Goal: Transaction & Acquisition: Purchase product/service

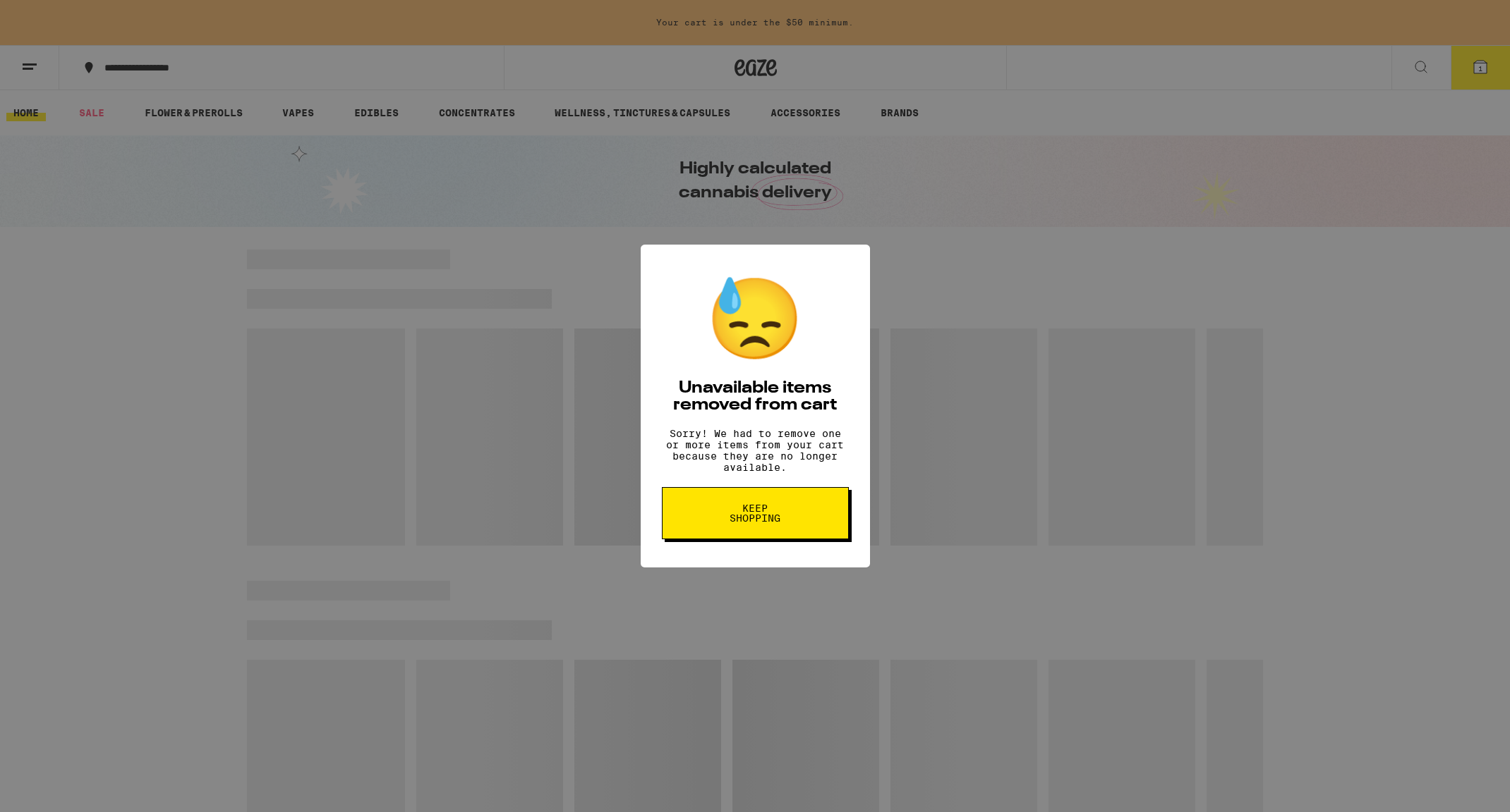
click at [718, 531] on button "Keep Shopping" at bounding box center [755, 513] width 187 height 53
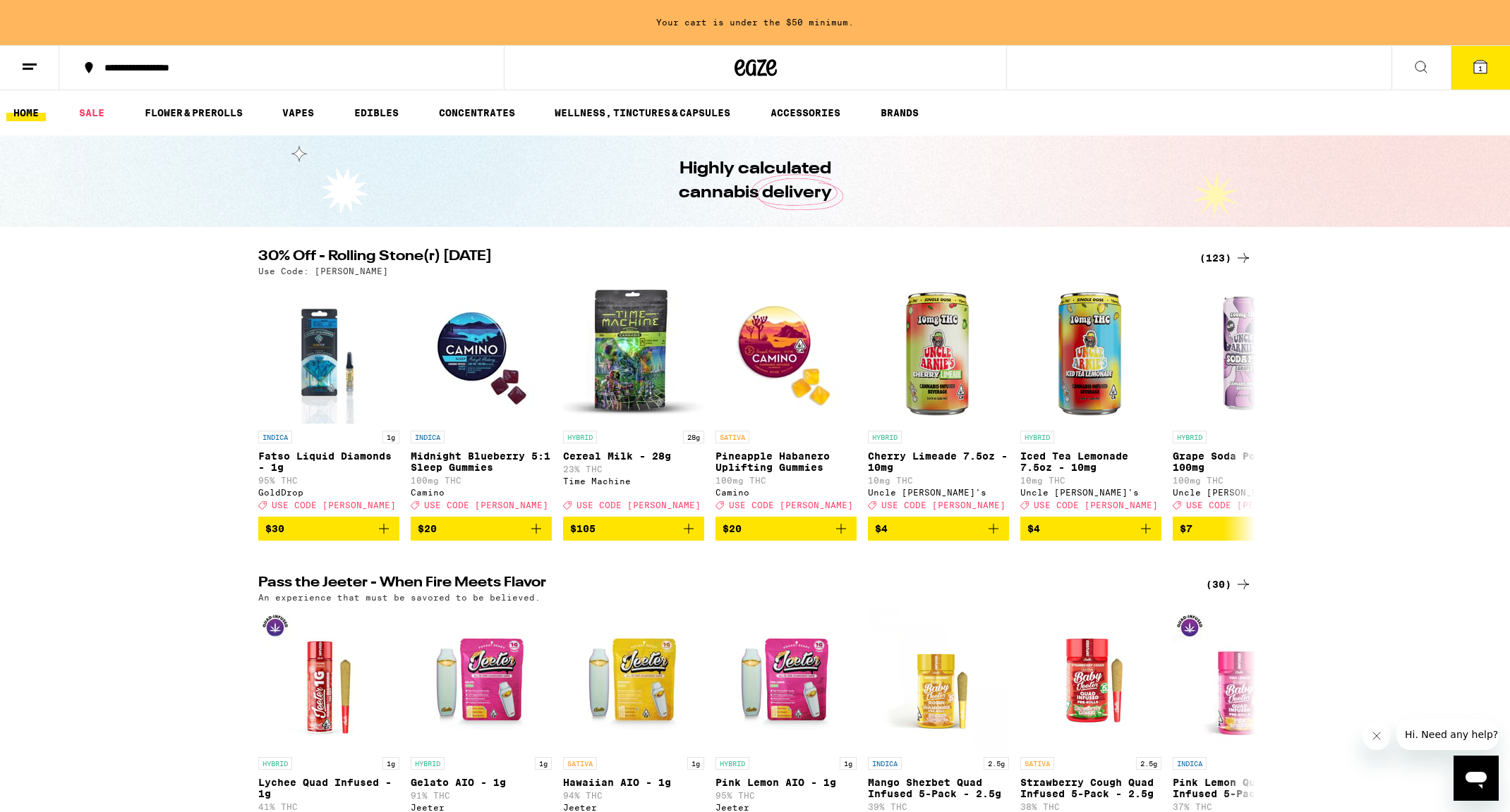
click at [1243, 257] on icon at bounding box center [1243, 258] width 11 height 10
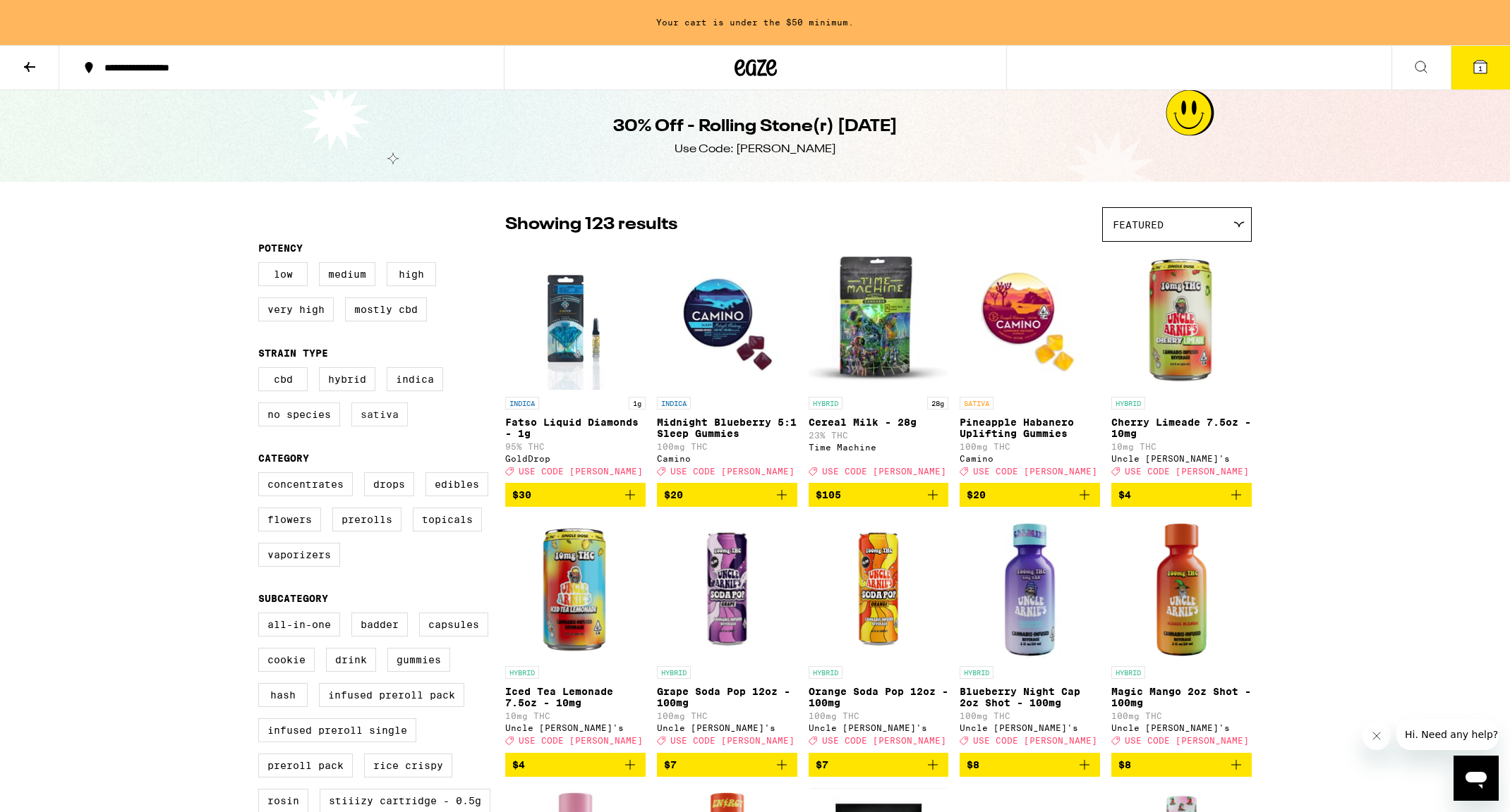
click at [385, 427] on label "Sativa" at bounding box center [379, 414] width 56 height 24
click at [262, 370] on input "Sativa" at bounding box center [261, 369] width 1 height 1
checkbox input "true"
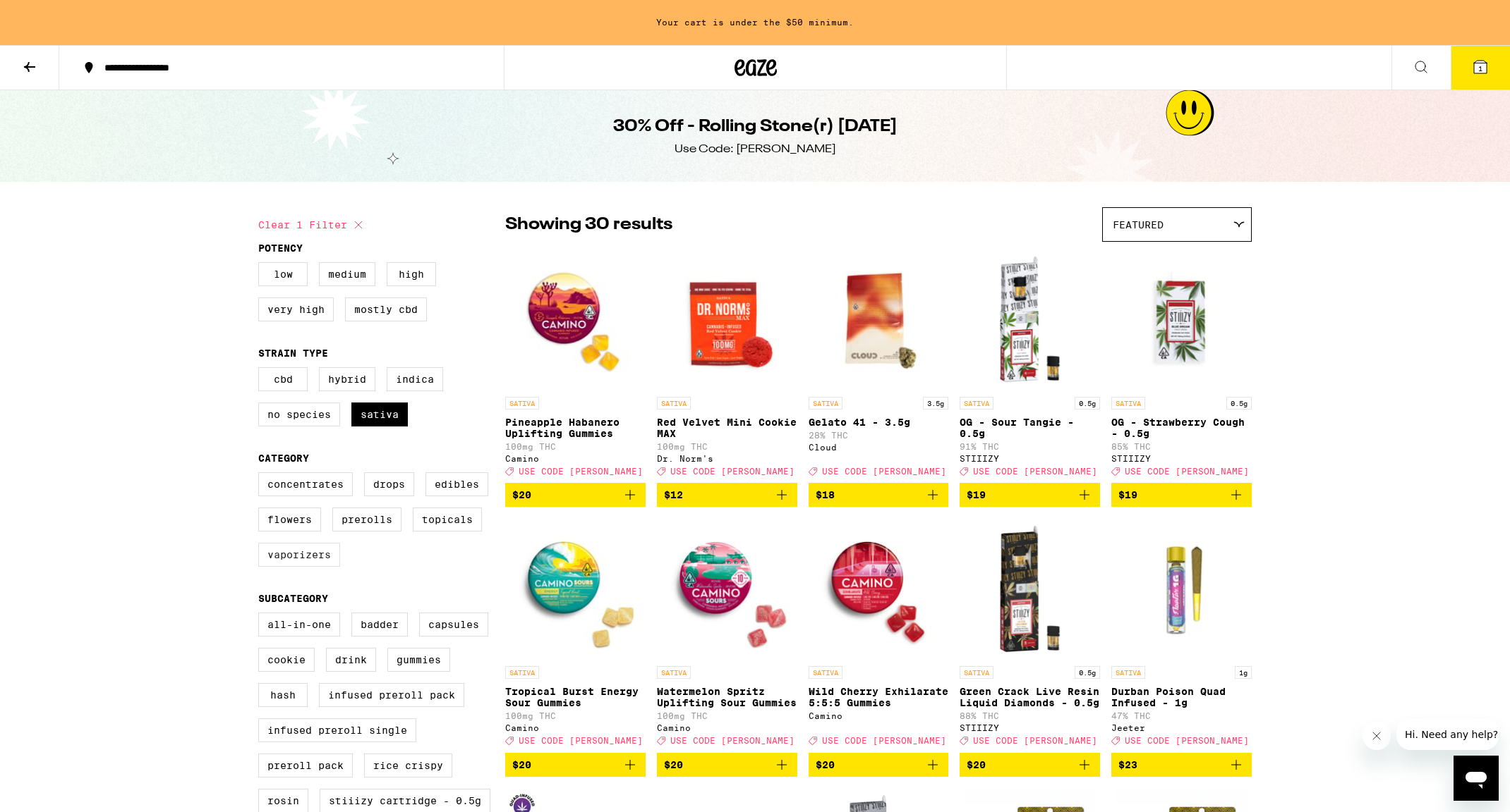
click at [297, 567] on label "Vaporizers" at bounding box center [300, 555] width 82 height 24
click at [262, 475] on input "Vaporizers" at bounding box center [261, 474] width 1 height 1
checkbox input "true"
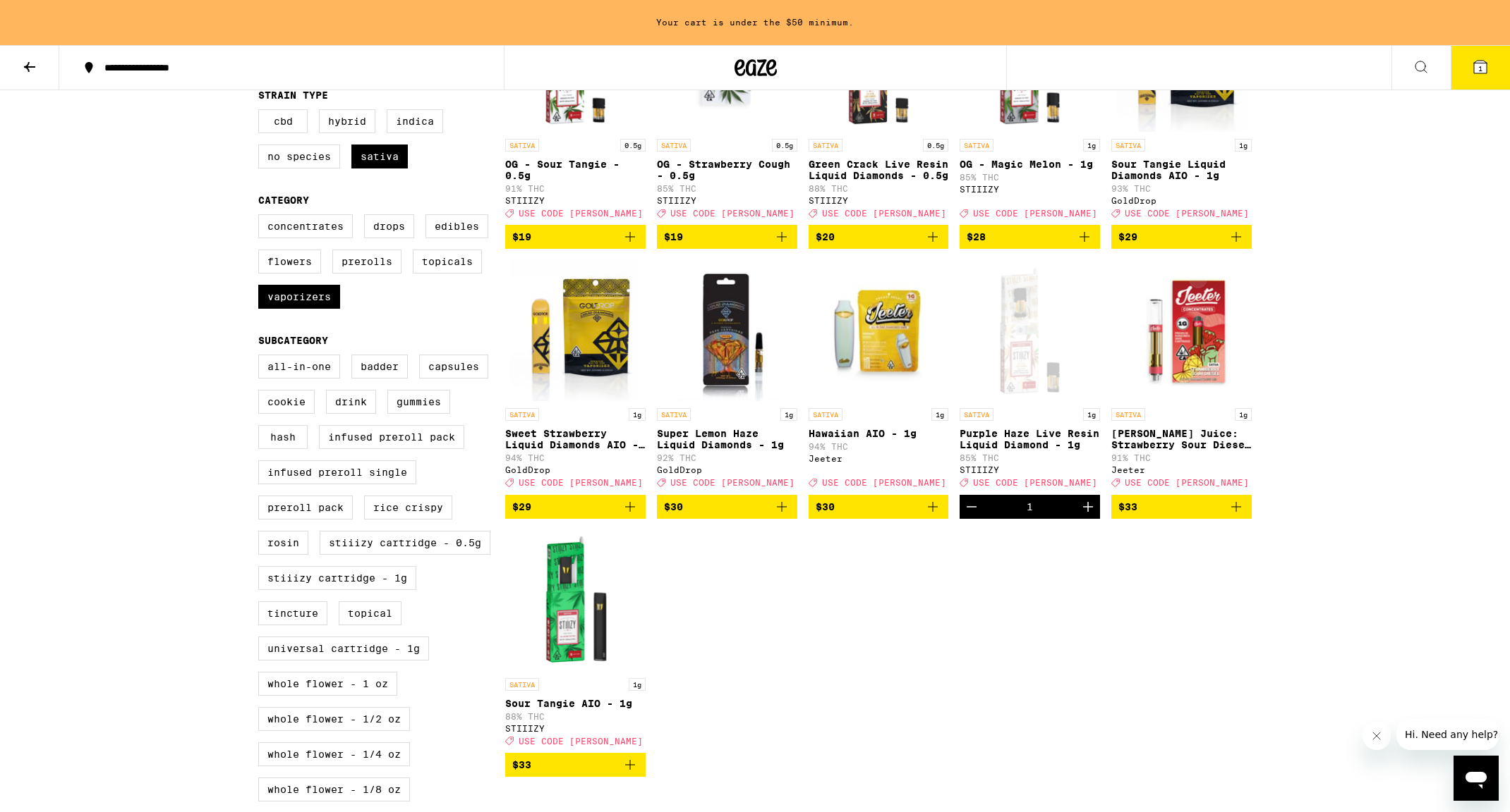
scroll to position [259, 0]
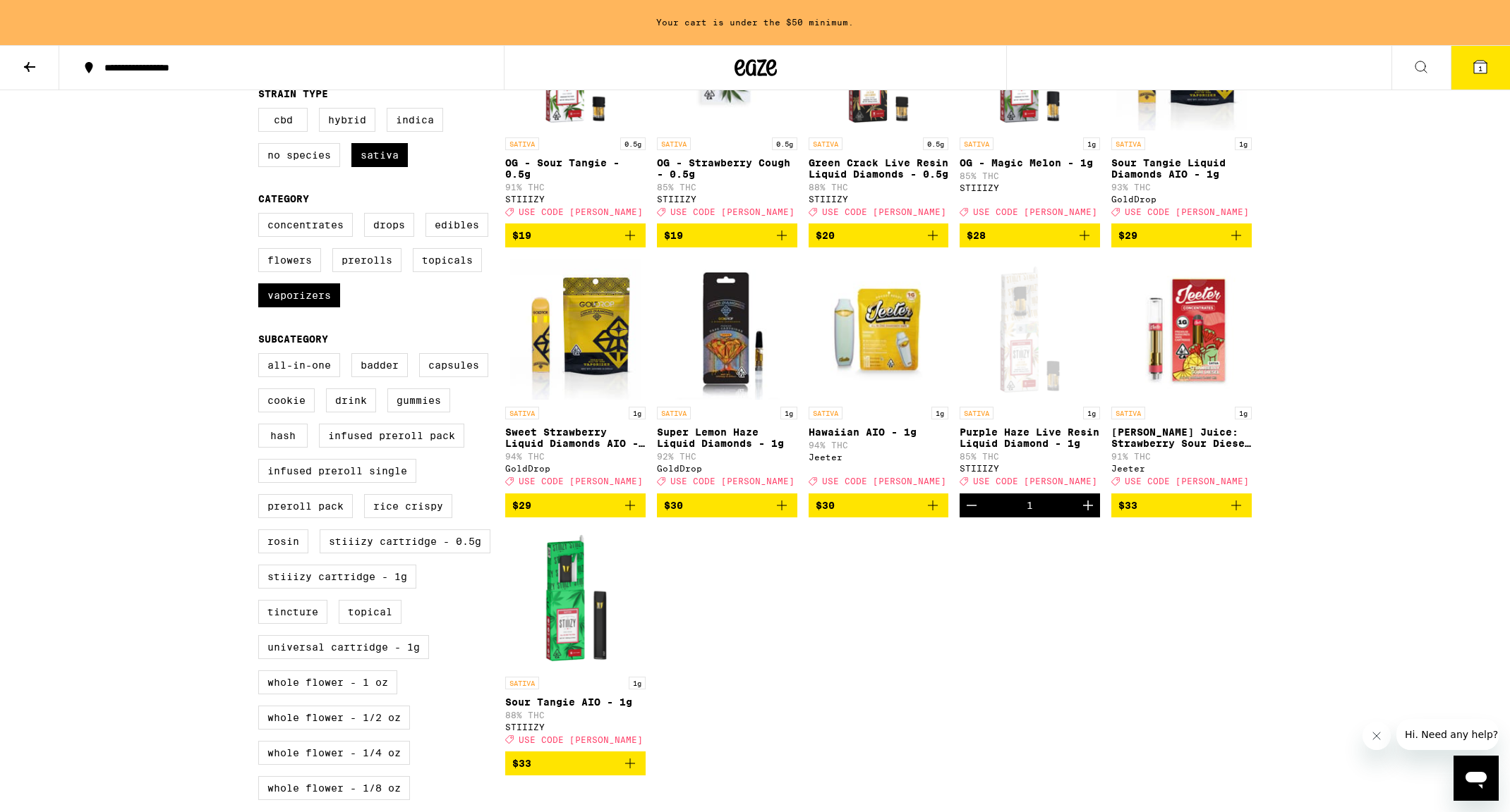
click at [787, 514] on icon "Add to bag" at bounding box center [782, 506] width 17 height 17
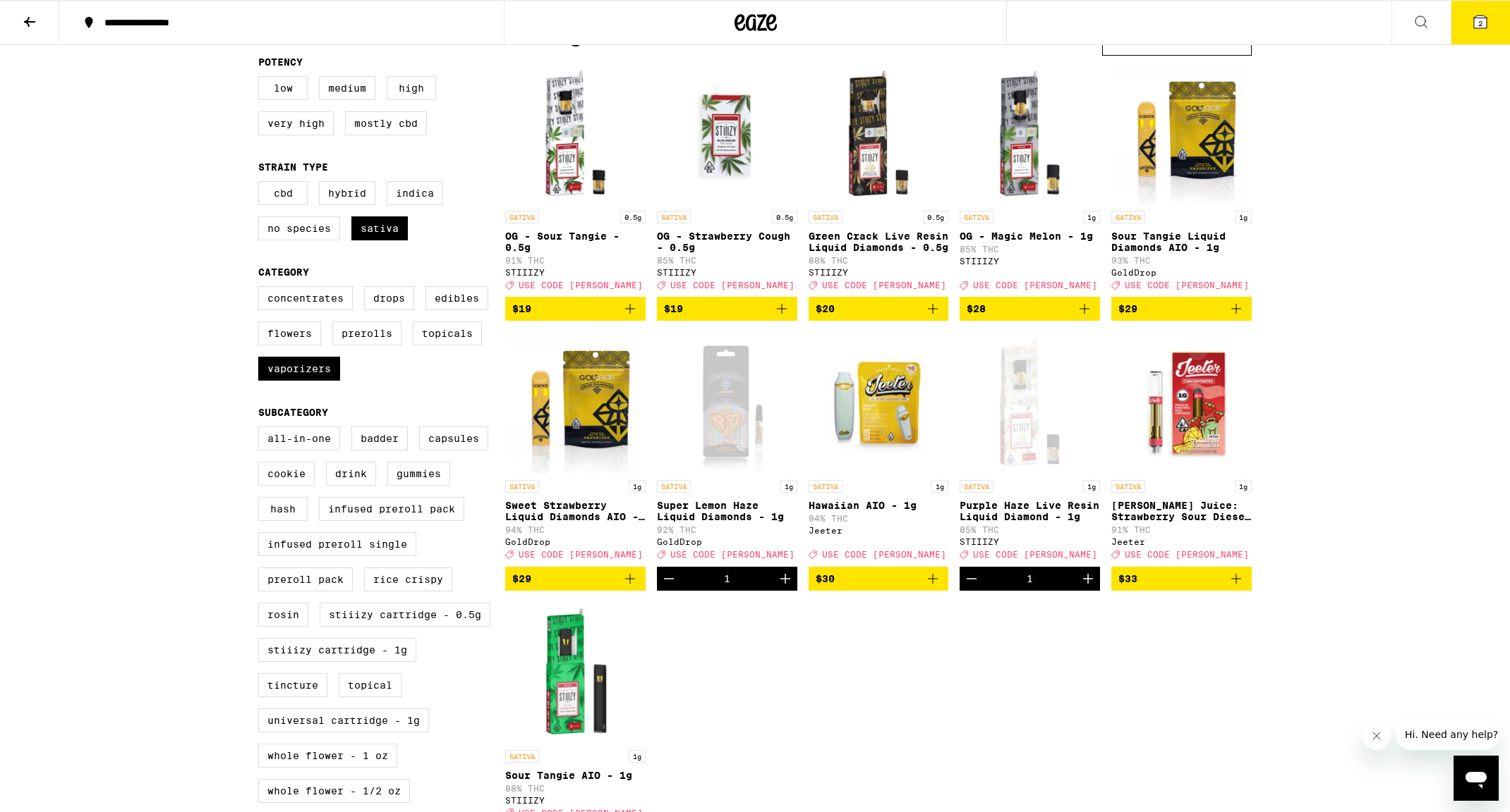
scroll to position [143, 0]
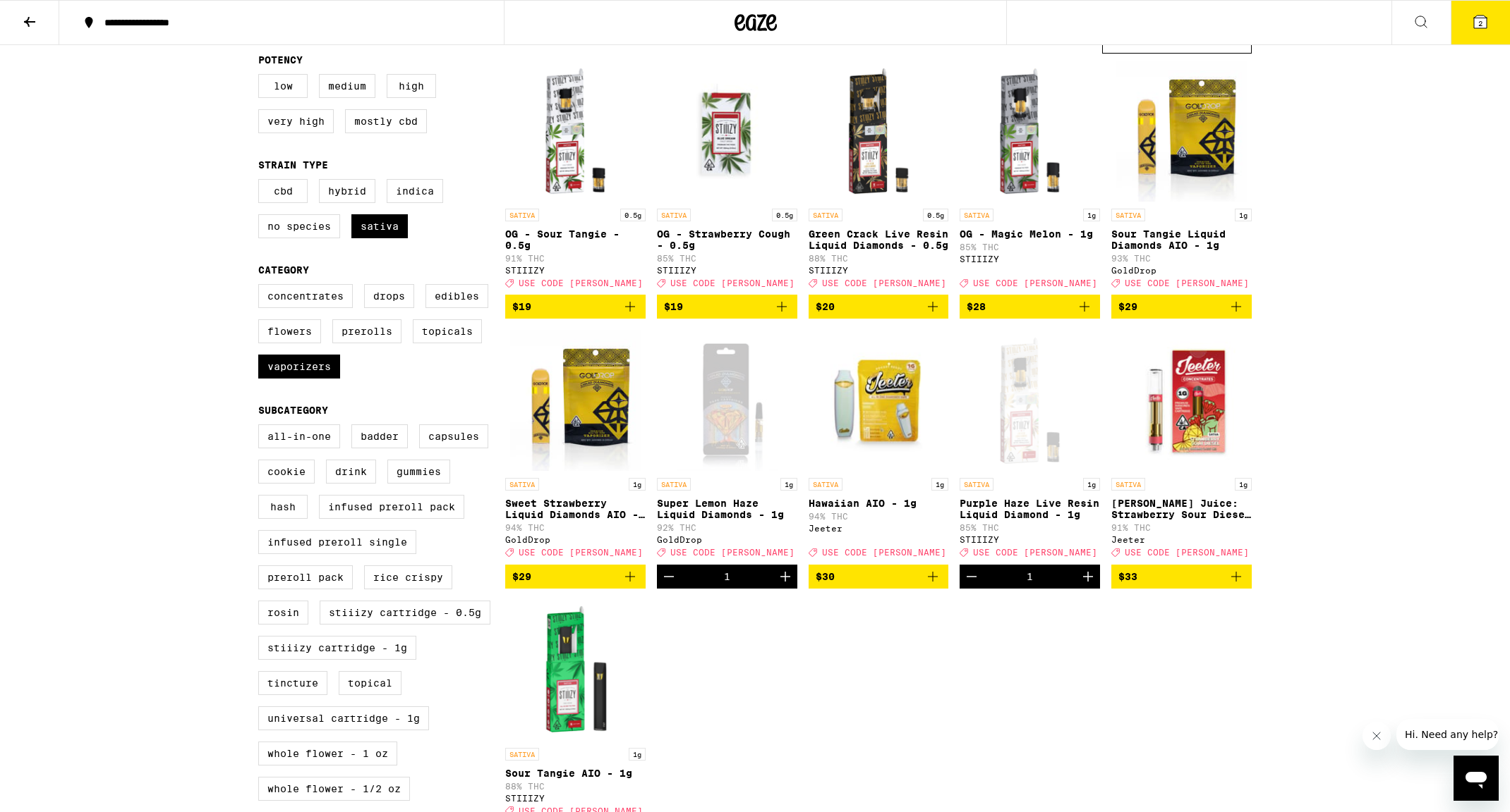
click at [1089, 585] on icon "Increment" at bounding box center [1088, 577] width 17 height 17
click at [1472, 19] on icon at bounding box center [1480, 22] width 17 height 17
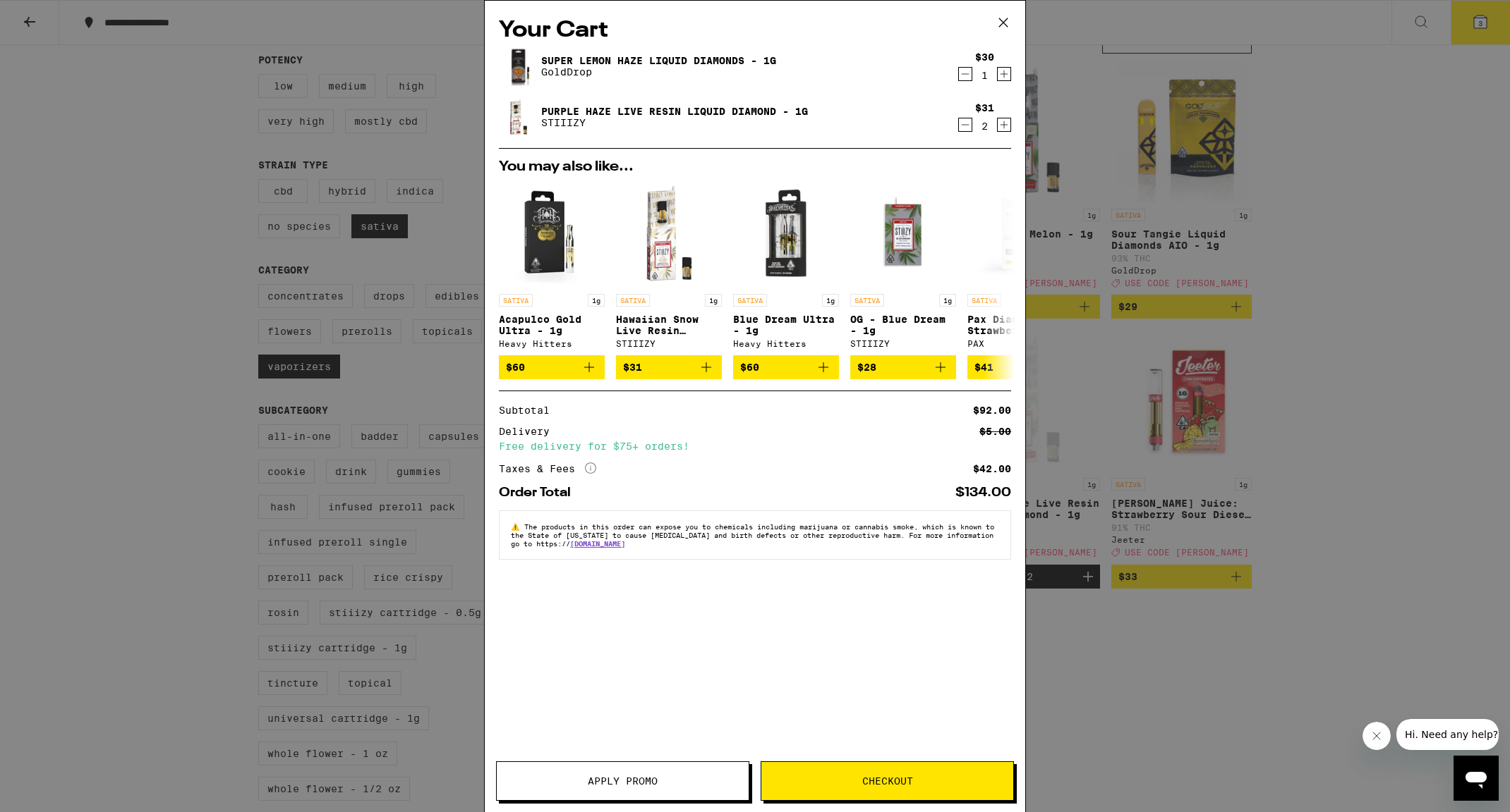
click at [597, 786] on span "Apply Promo" at bounding box center [622, 781] width 70 height 10
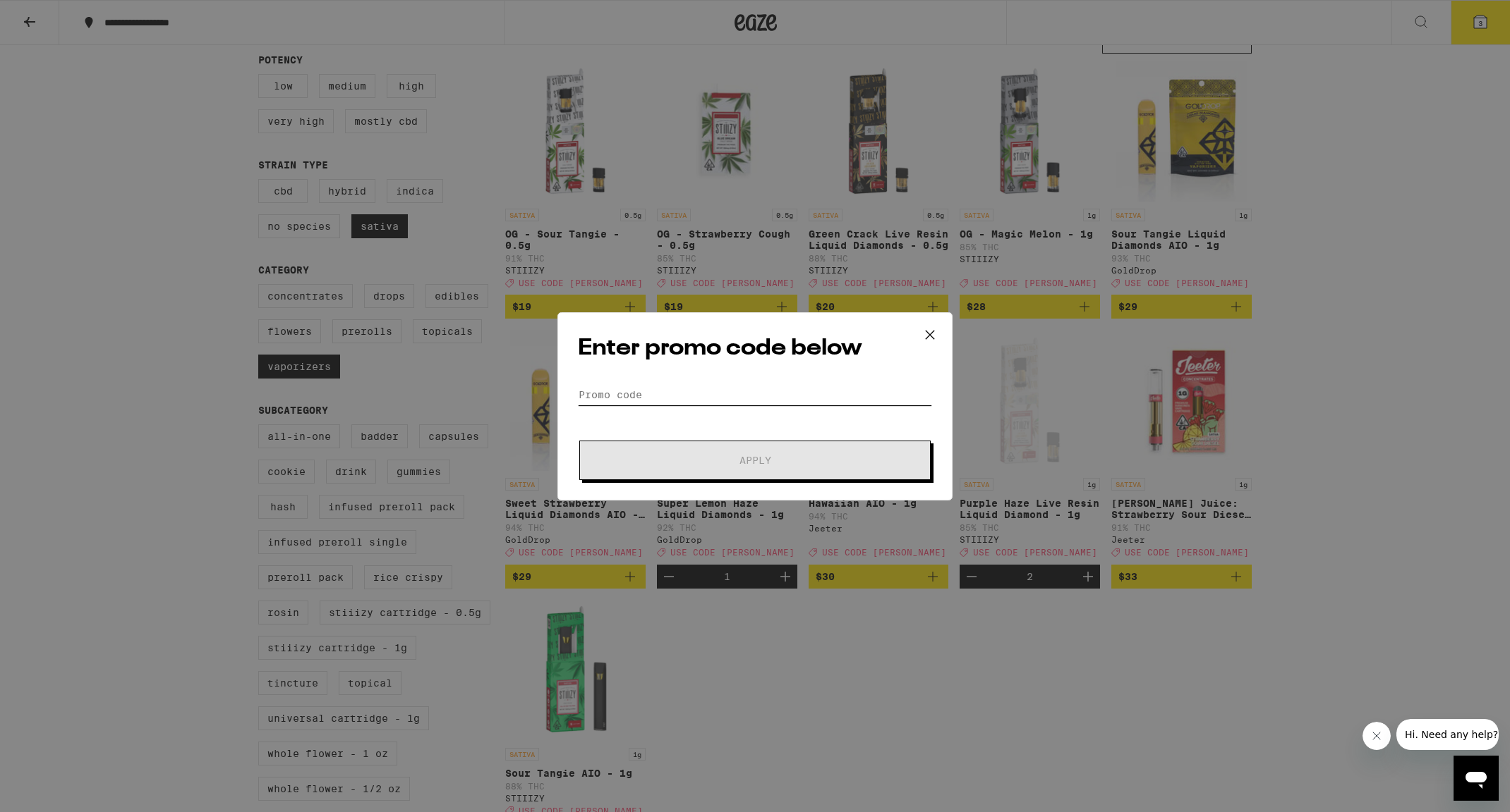
click at [611, 397] on input "Promo Code" at bounding box center [755, 395] width 354 height 21
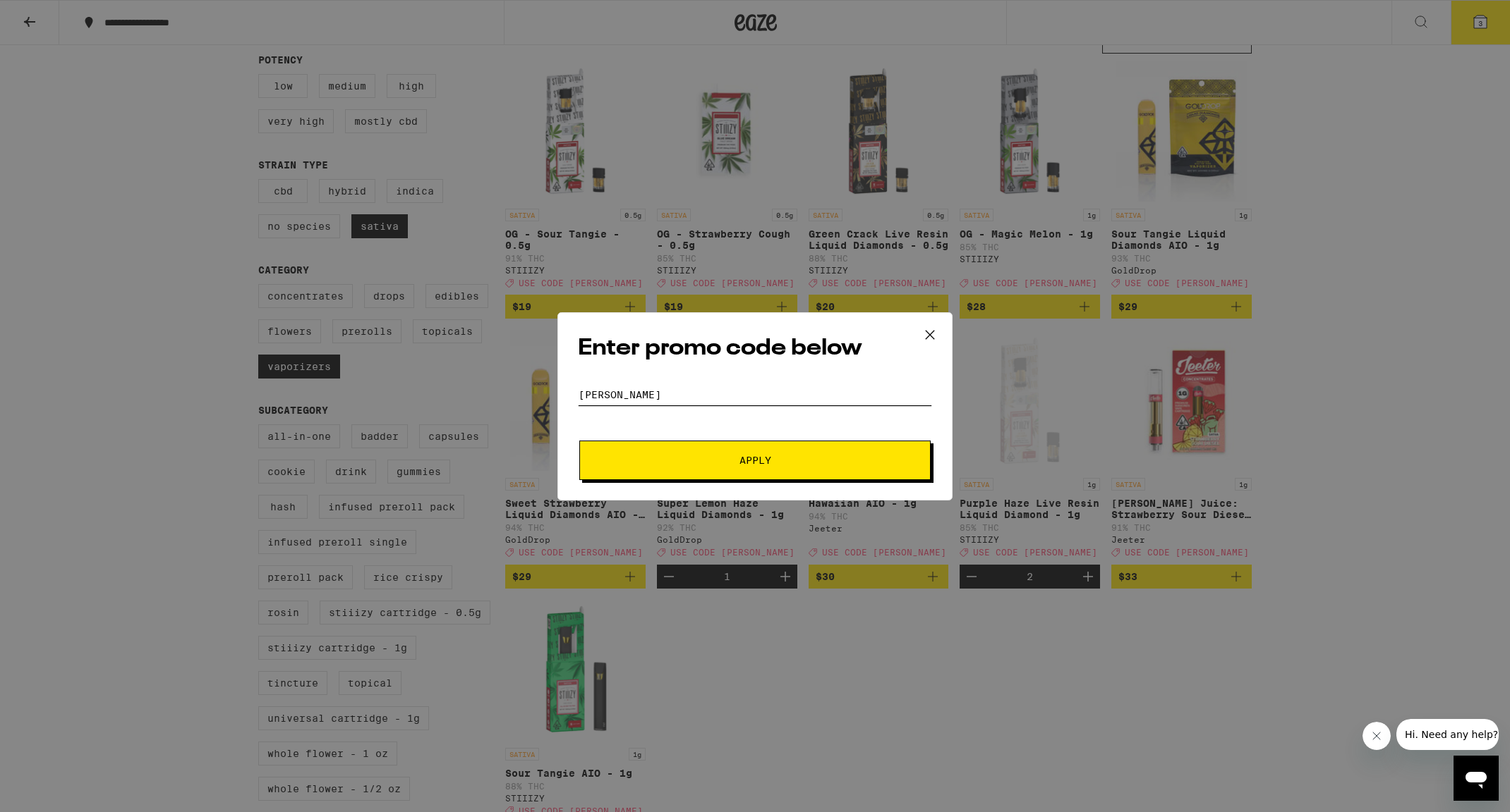
type input "[PERSON_NAME]"
click at [622, 463] on button "Apply" at bounding box center [754, 460] width 351 height 39
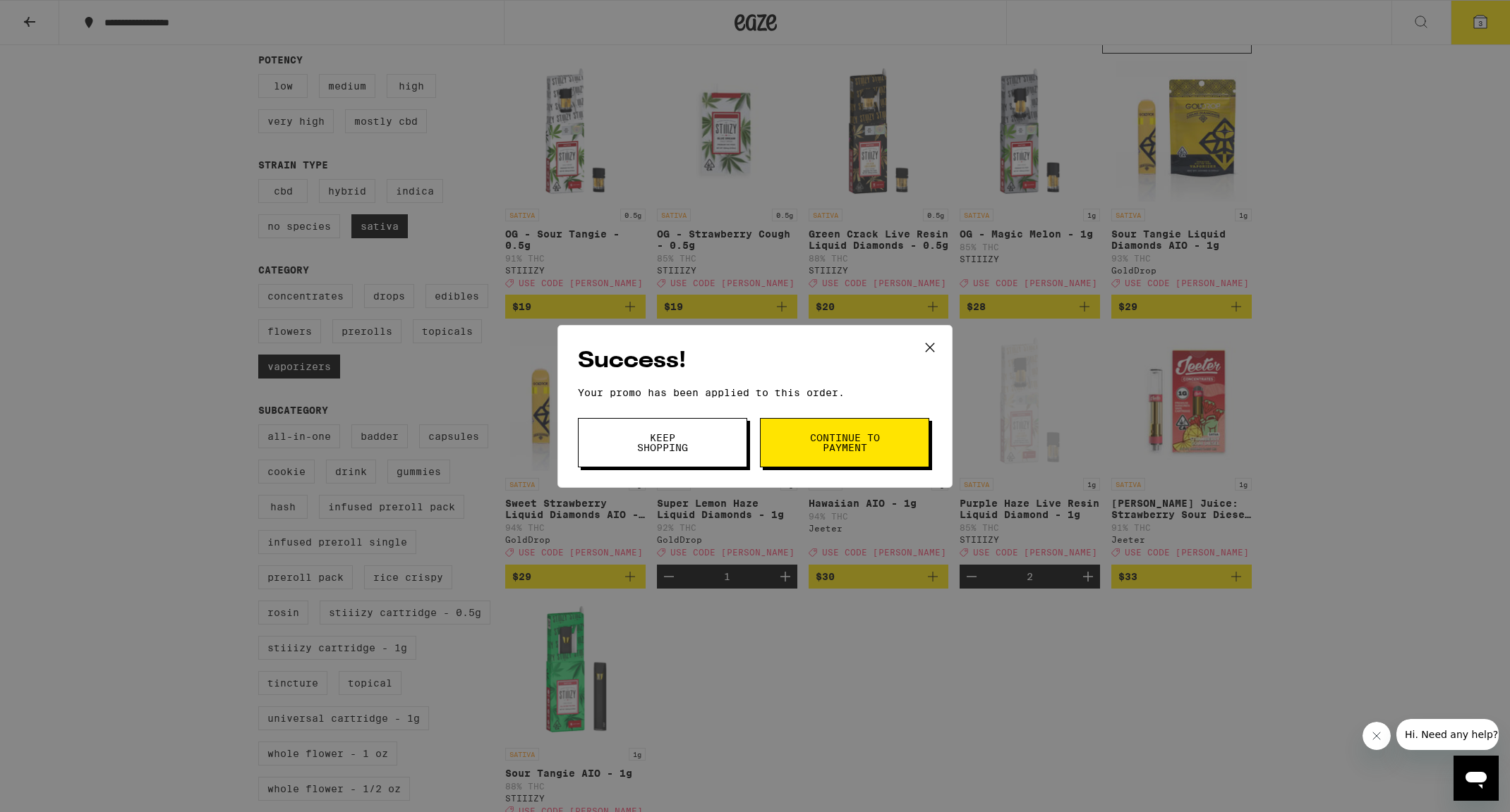
click at [875, 444] on span "Continue to payment" at bounding box center [844, 443] width 72 height 20
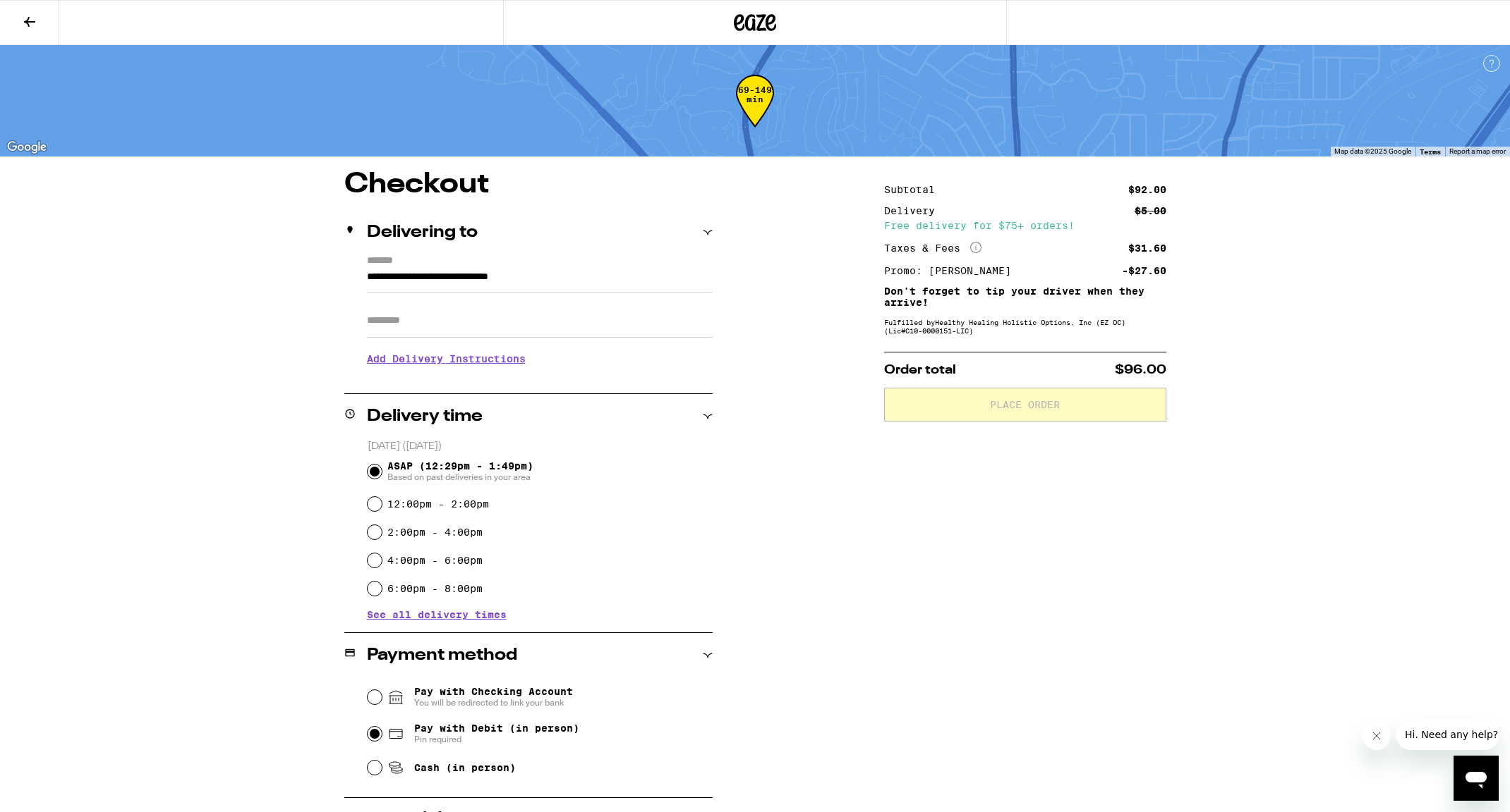
click at [372, 735] on input "Pay with Debit (in person) Pin required" at bounding box center [374, 734] width 14 height 14
radio input "true"
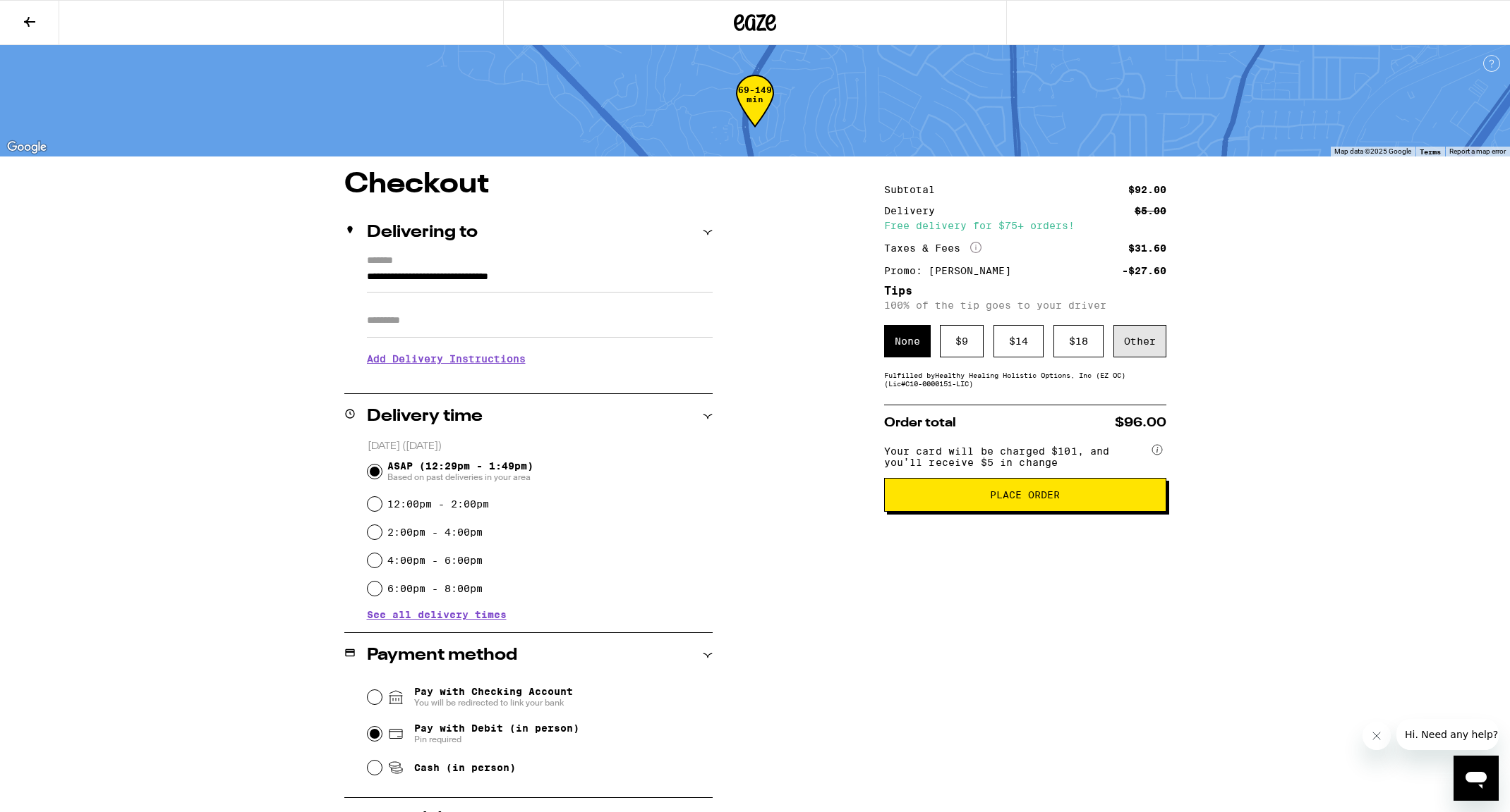
click at [1129, 342] on div "Other" at bounding box center [1139, 341] width 53 height 33
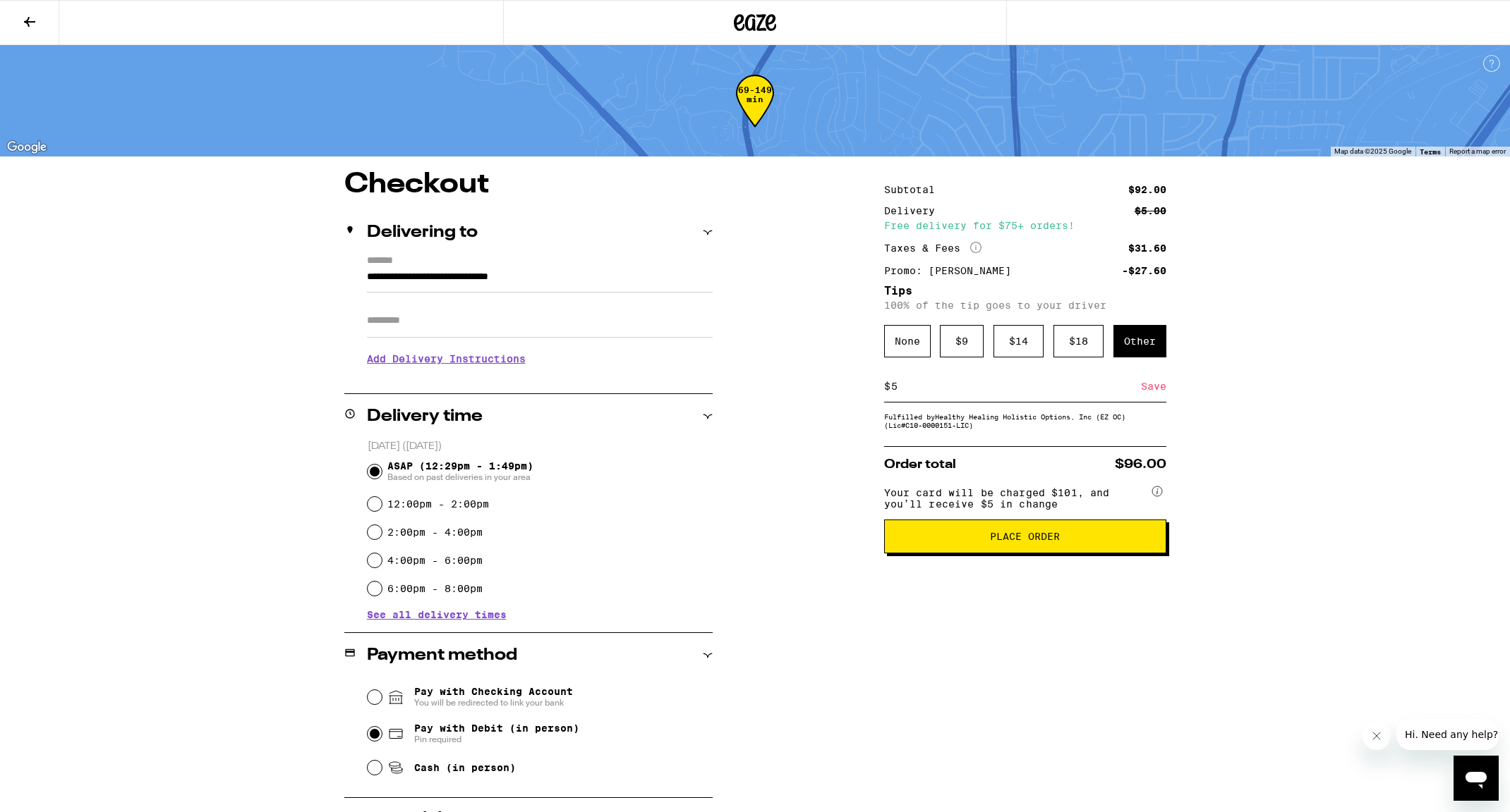
type input "5"
click at [1154, 389] on div "Save" at bounding box center [1153, 386] width 26 height 31
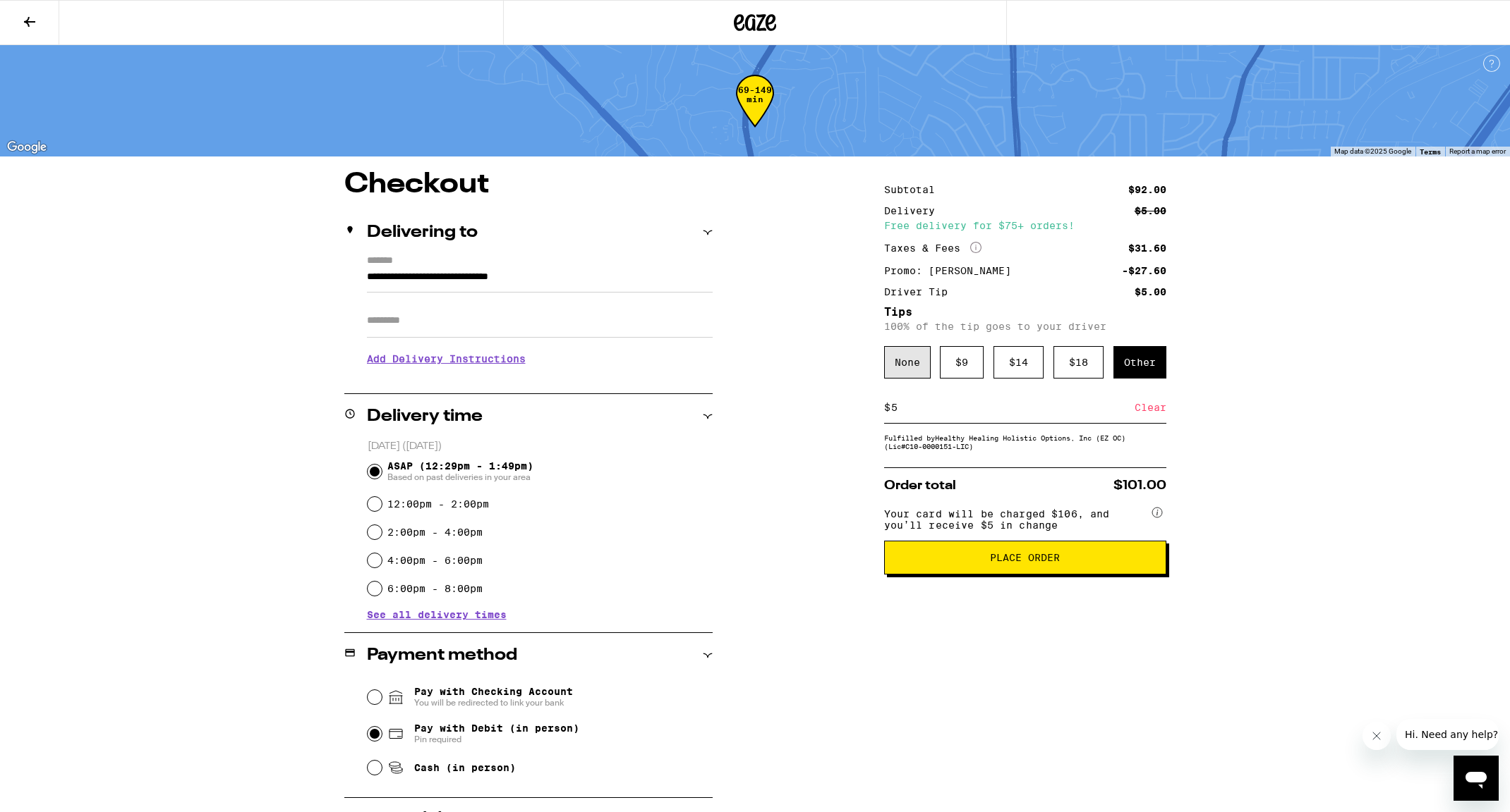
click at [899, 369] on div "None" at bounding box center [907, 362] width 47 height 33
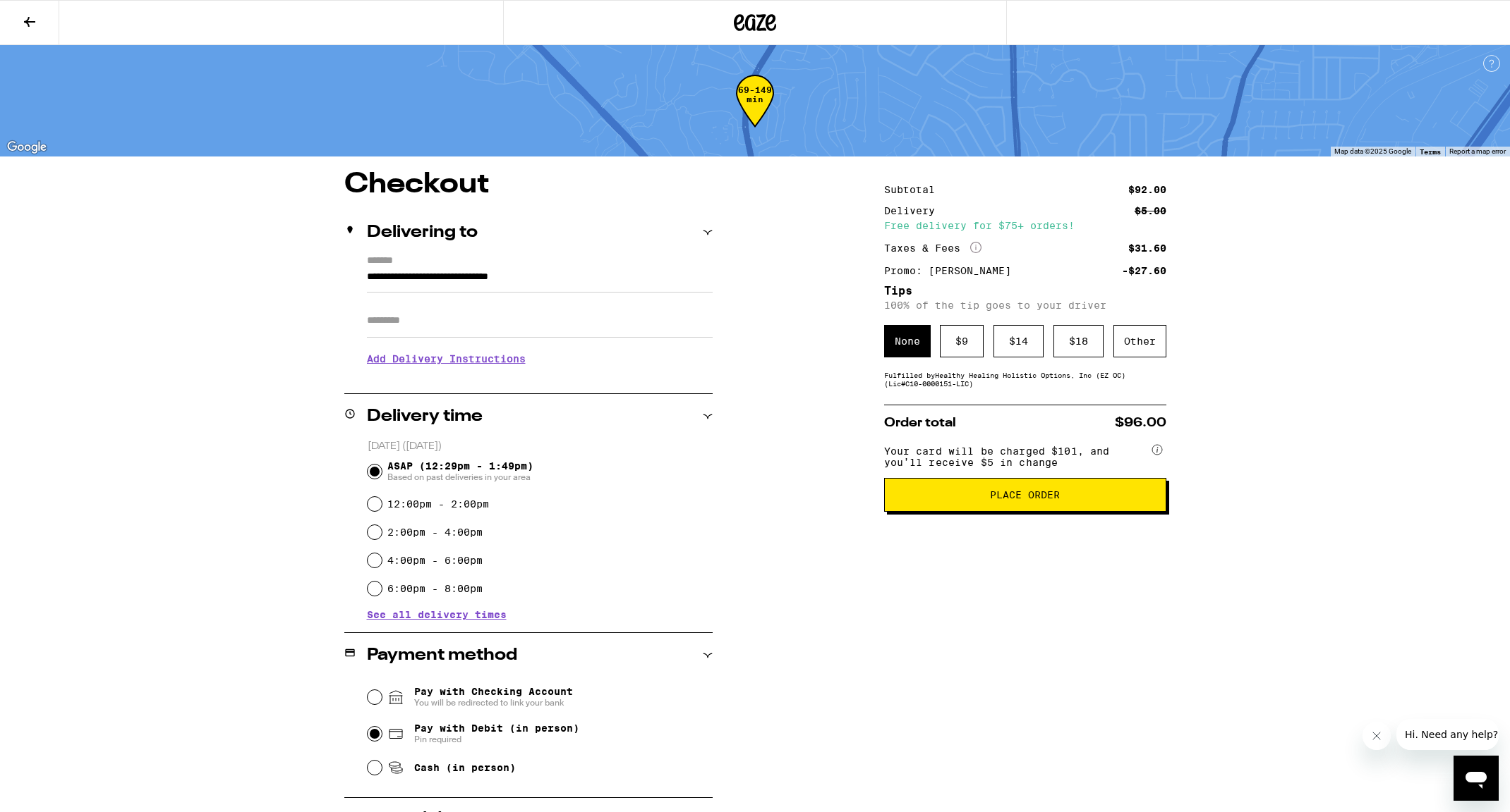
scroll to position [1, 0]
click at [472, 322] on input "Apt/Suite" at bounding box center [539, 319] width 345 height 33
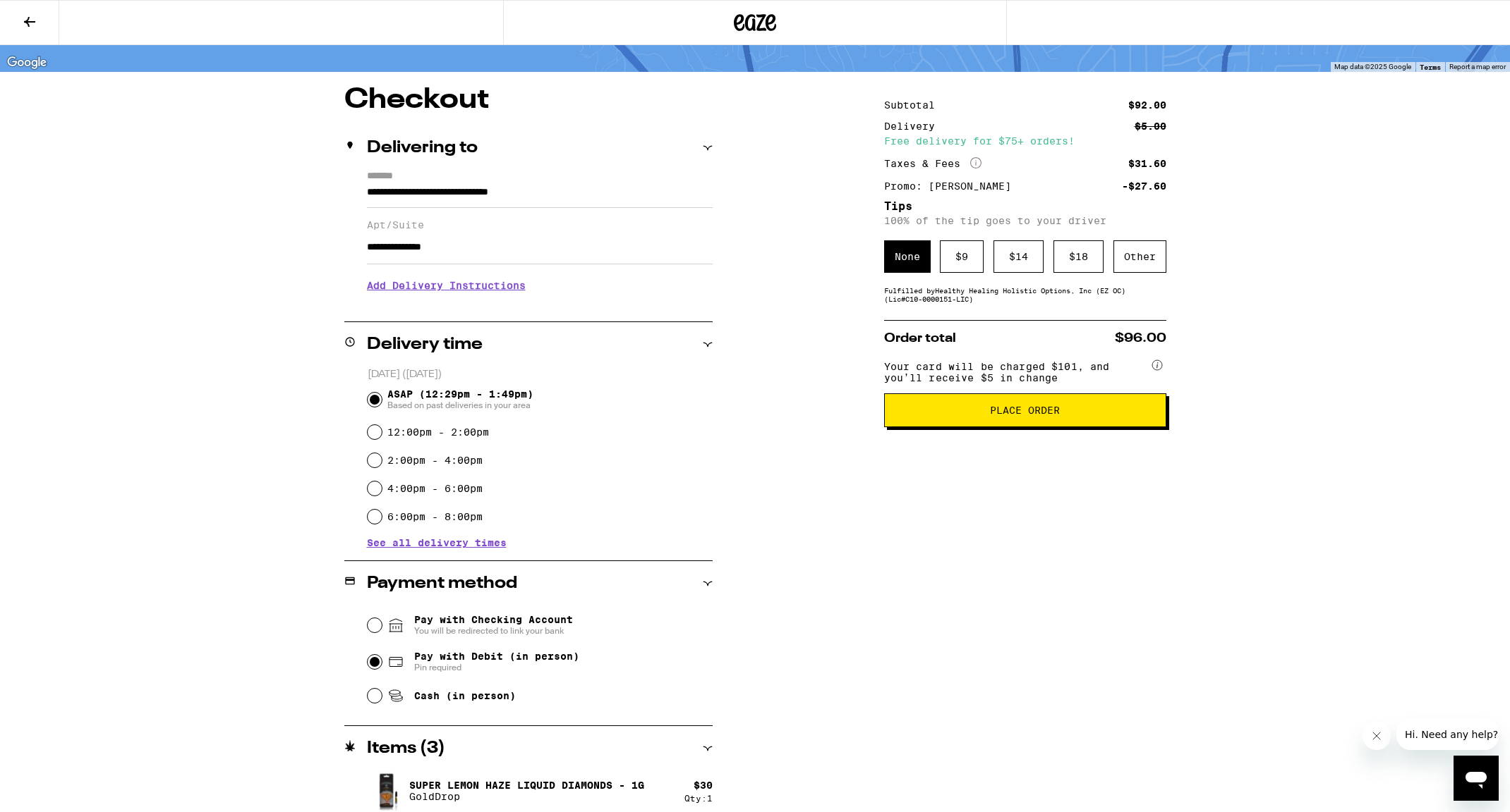
scroll to position [146, 0]
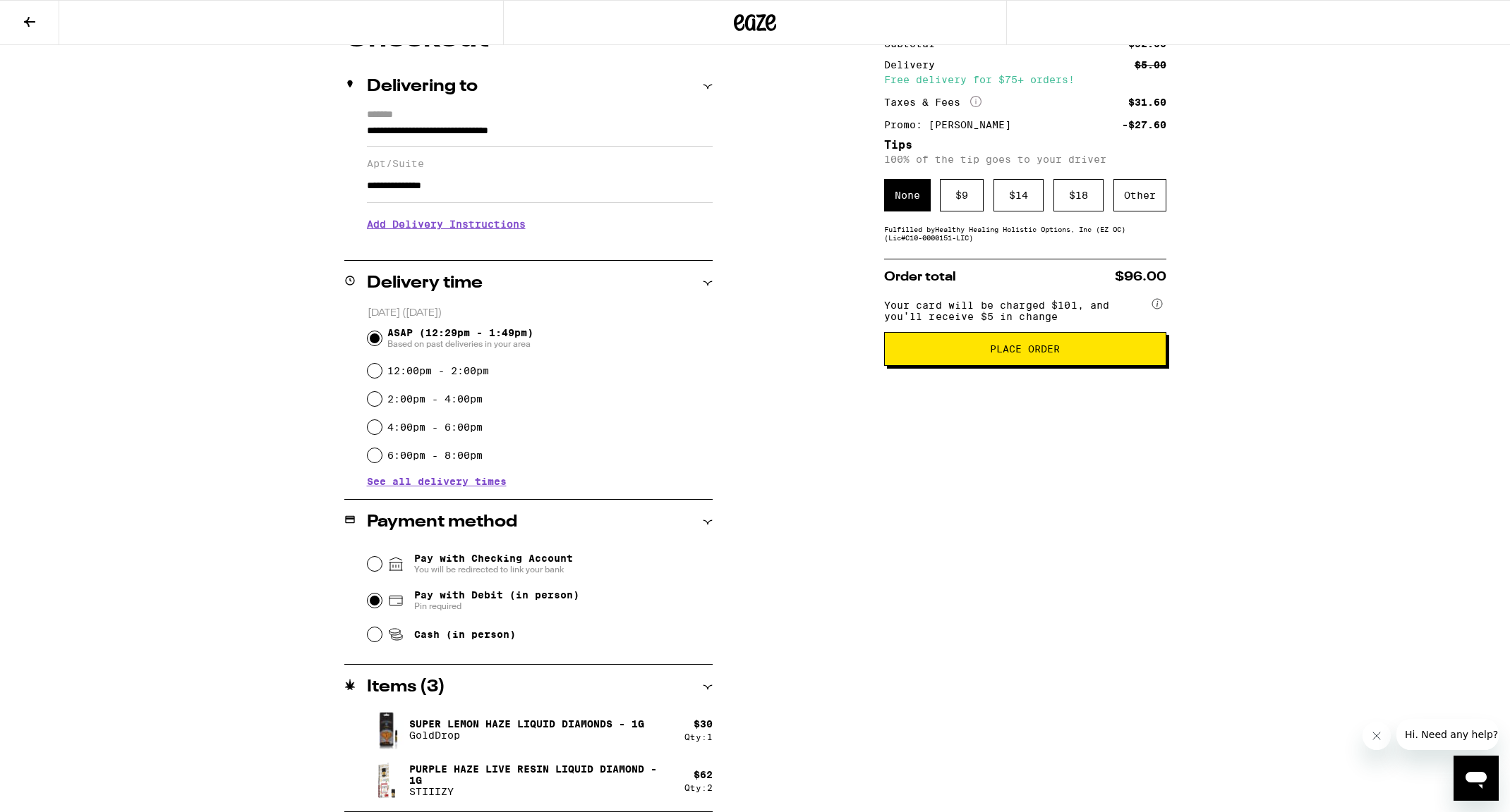
type input "**********"
click at [957, 354] on span "Place Order" at bounding box center [1025, 349] width 258 height 10
